Goal: Navigation & Orientation: Find specific page/section

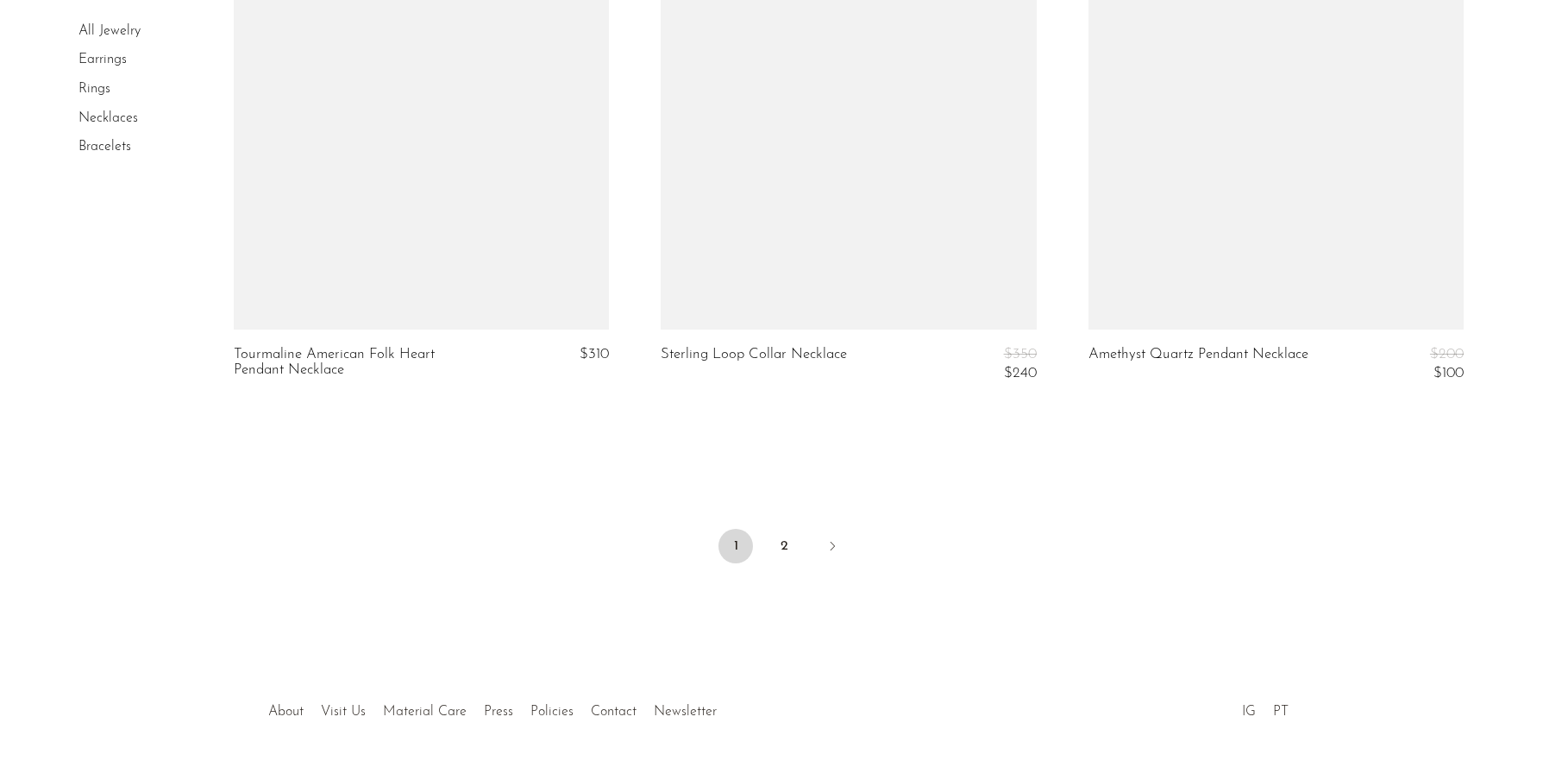
scroll to position [6997, 0]
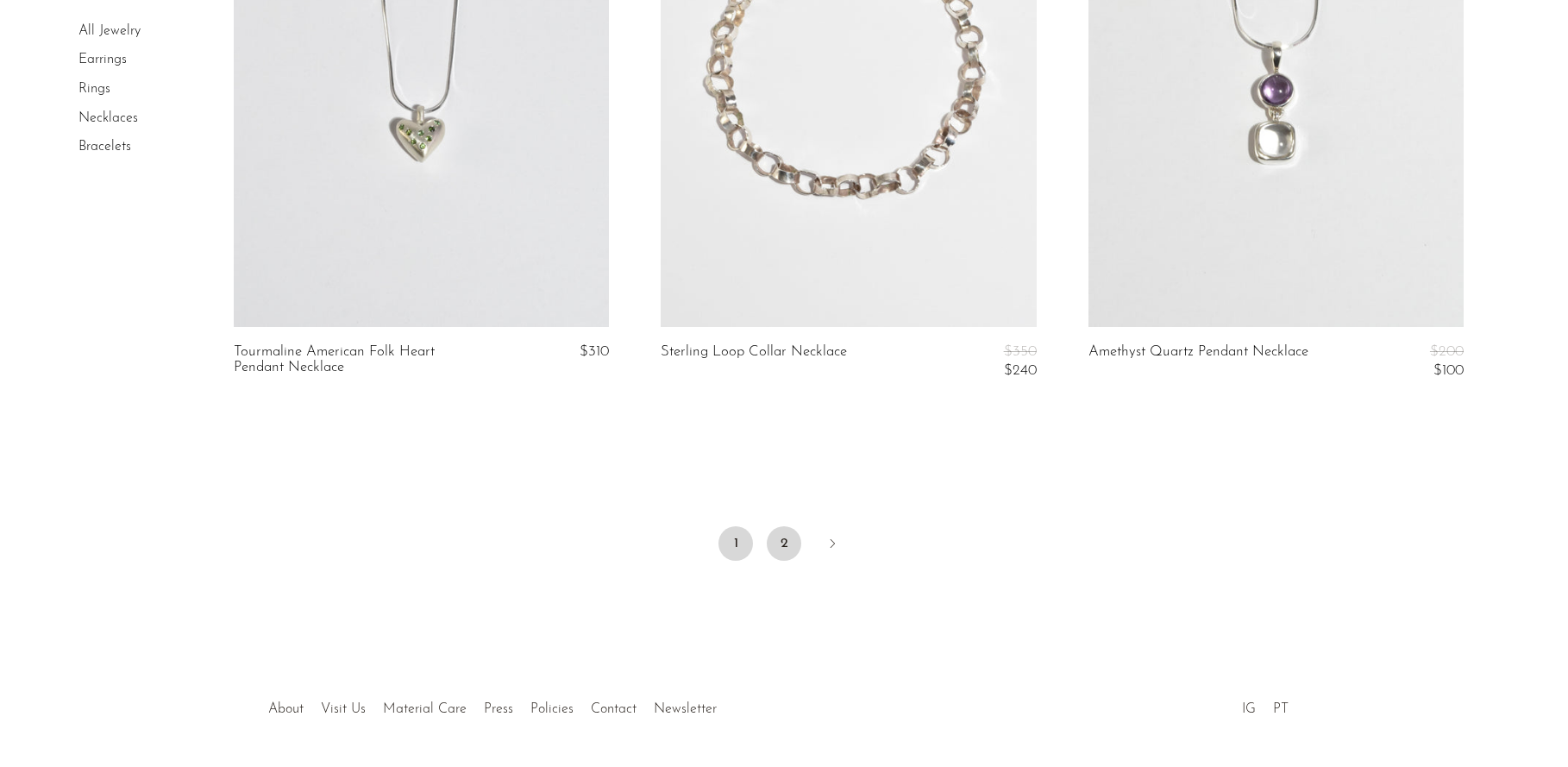
click at [784, 540] on link "2" at bounding box center [784, 544] width 35 height 35
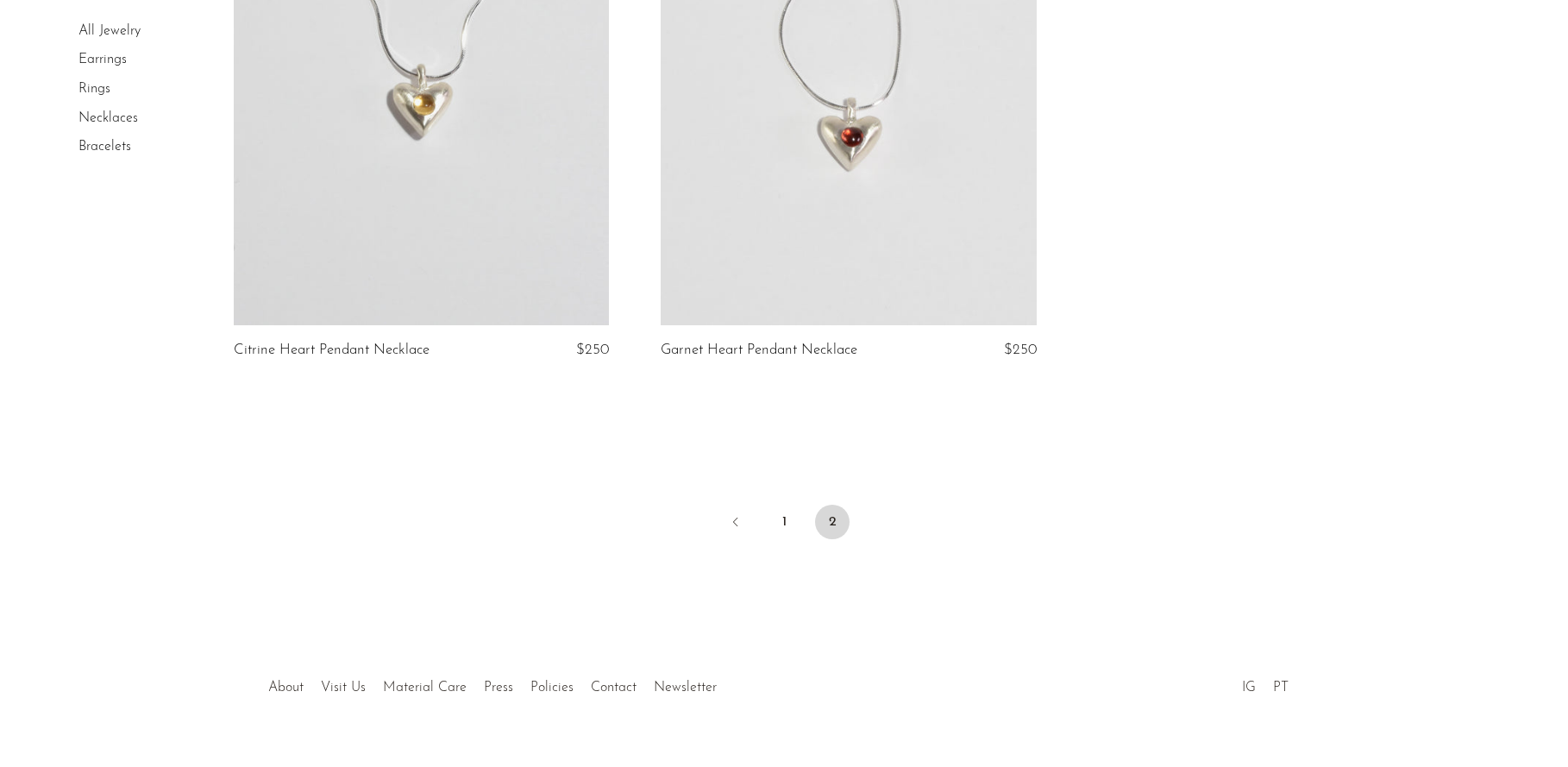
scroll to position [1016, 0]
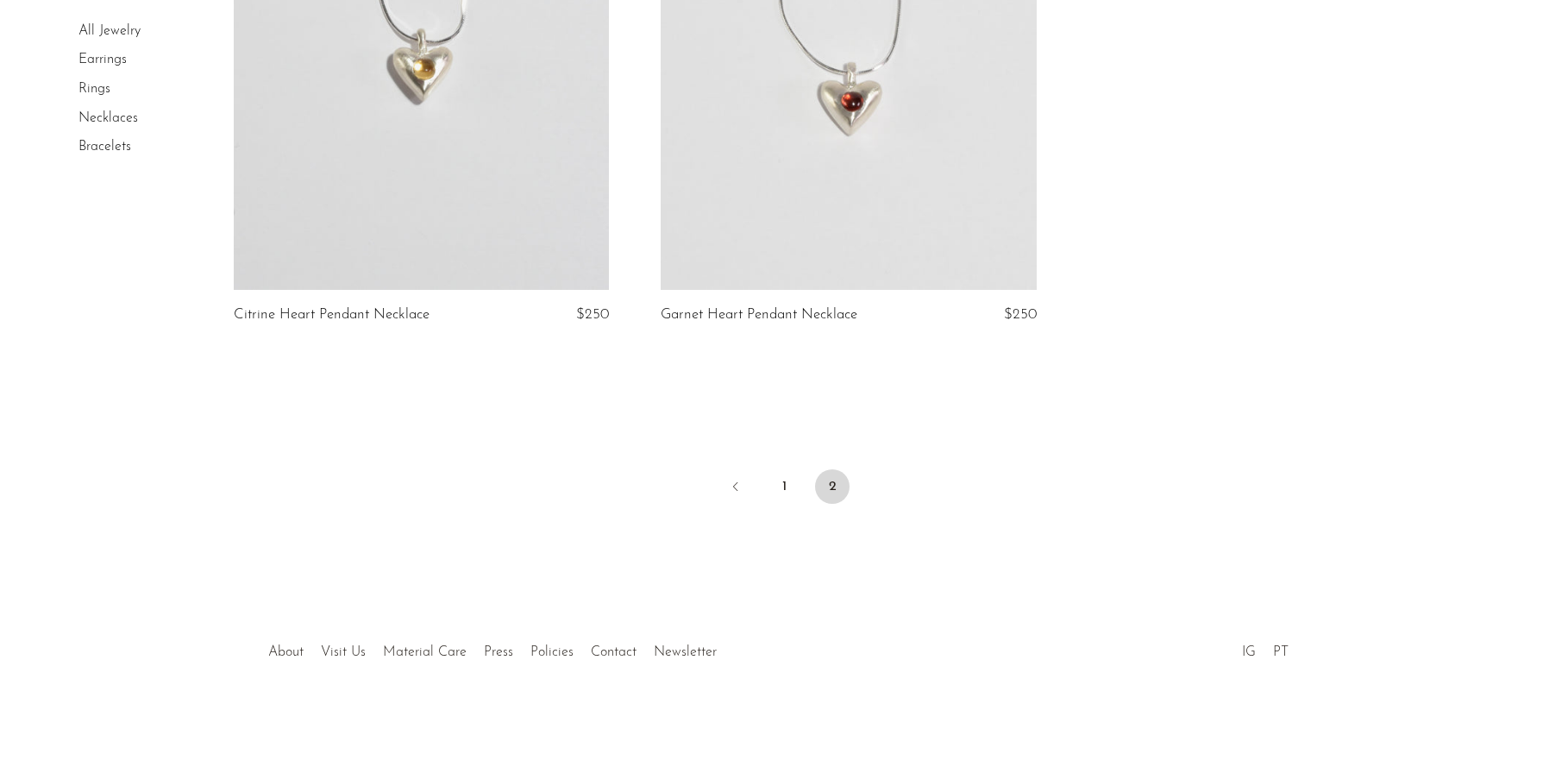
click at [107, 59] on link "Earrings" at bounding box center [103, 60] width 48 height 13
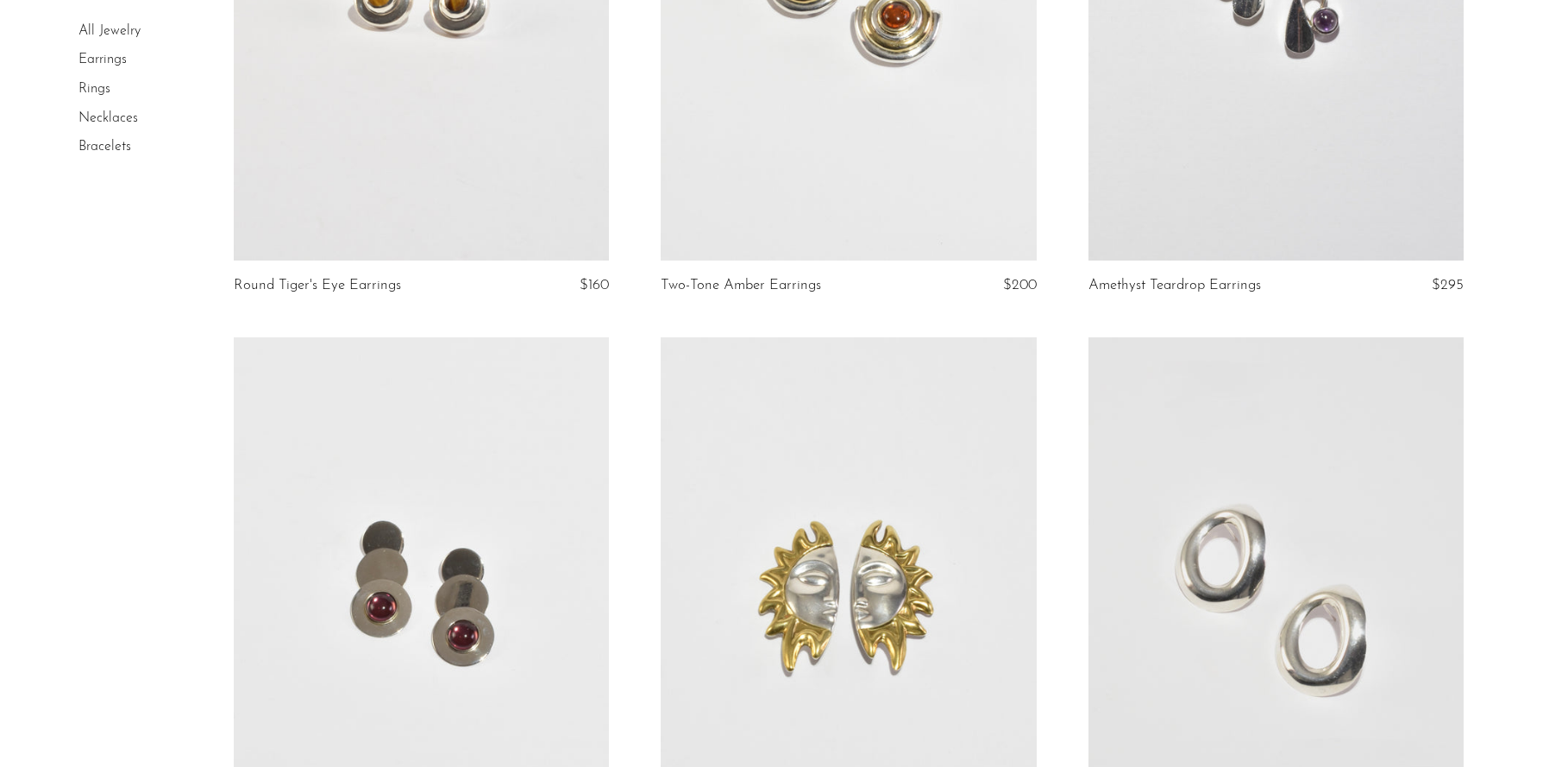
scroll to position [1659, 0]
